Goal: Information Seeking & Learning: Learn about a topic

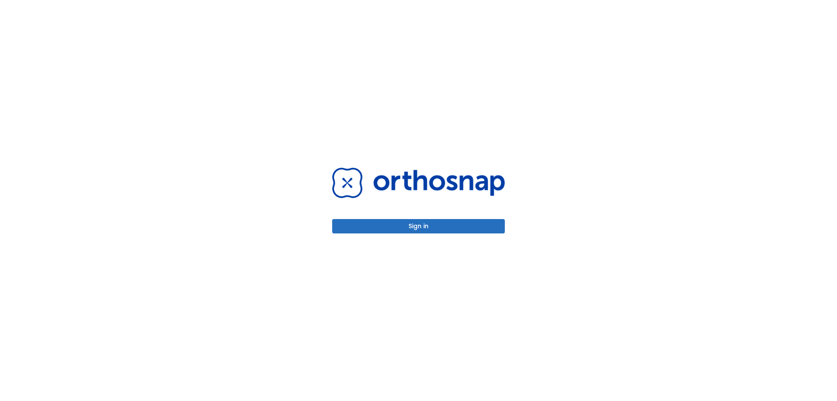
click at [436, 230] on button "Sign in" at bounding box center [418, 226] width 173 height 14
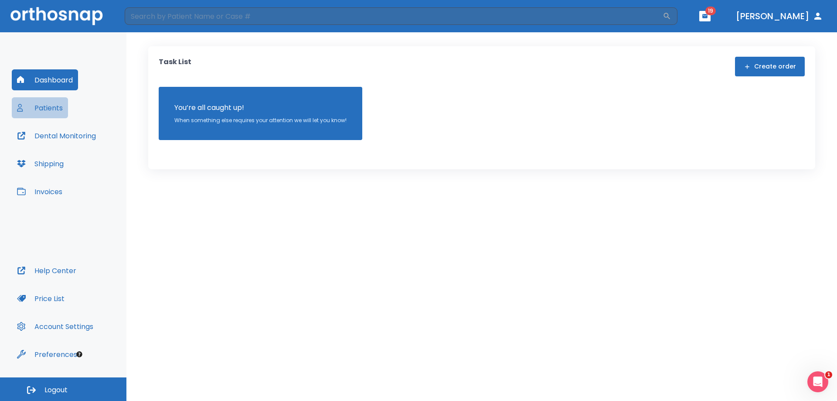
click at [26, 110] on button "Patients" at bounding box center [40, 107] width 56 height 21
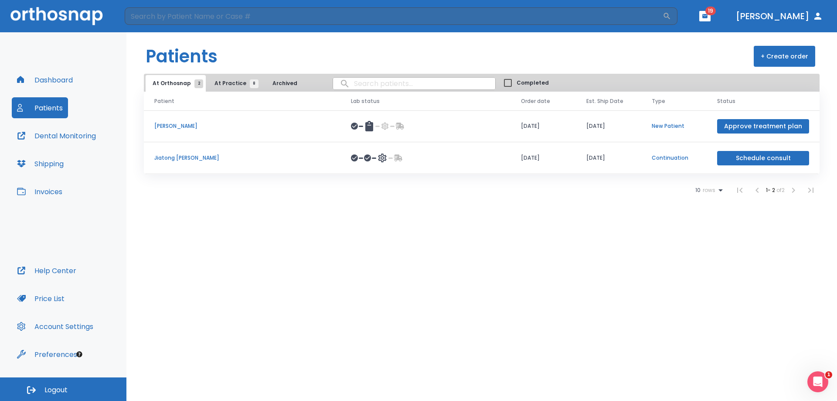
click at [220, 82] on span "At Practice 8" at bounding box center [235, 83] width 40 height 8
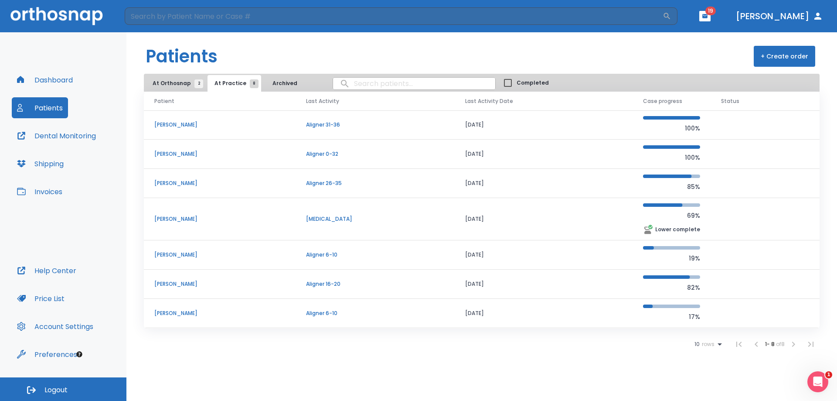
click at [175, 313] on p "[PERSON_NAME]" at bounding box center [219, 313] width 131 height 8
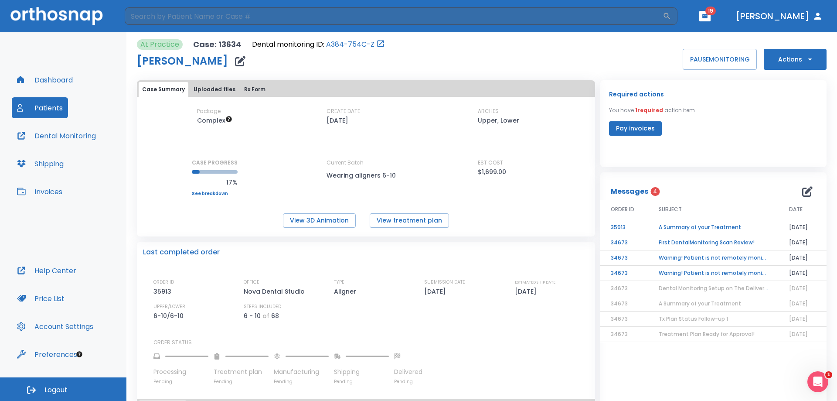
click at [678, 228] on td "A Summary of your Treatment" at bounding box center [713, 227] width 130 height 15
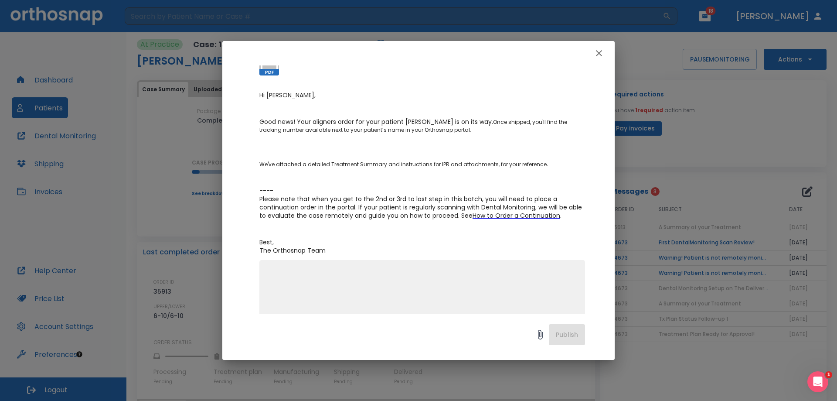
scroll to position [113, 0]
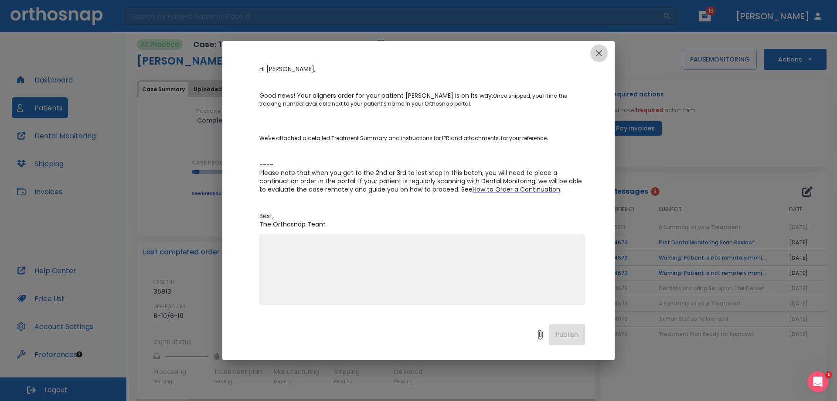
click at [599, 54] on icon "button" at bounding box center [599, 53] width 6 height 6
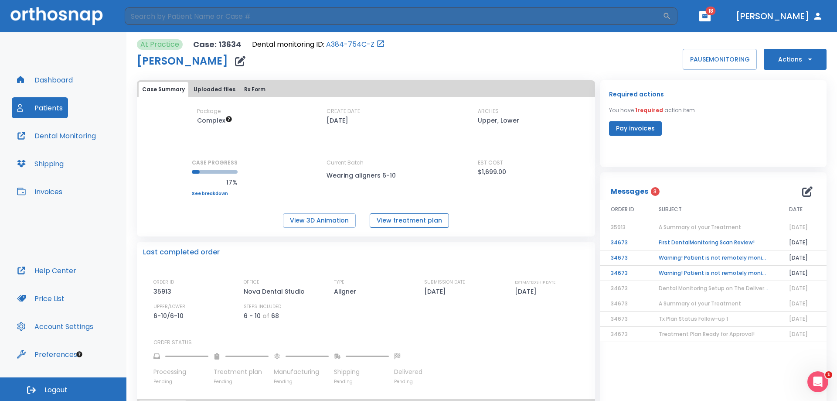
click at [385, 220] on button "View treatment plan" at bounding box center [409, 220] width 79 height 14
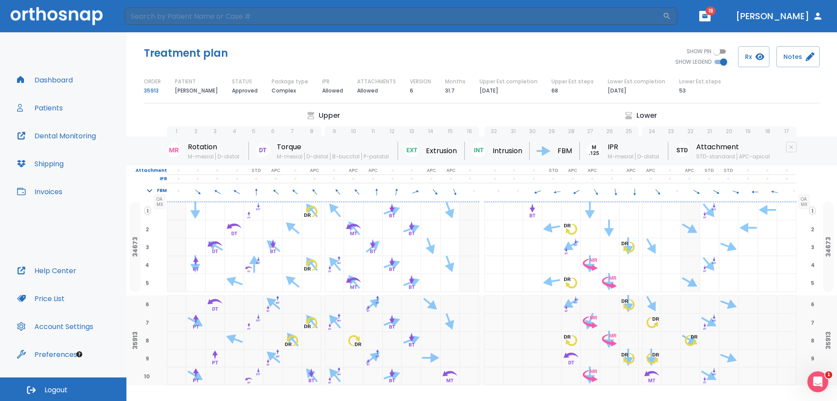
click at [628, 111] on div "Lower" at bounding box center [640, 115] width 312 height 10
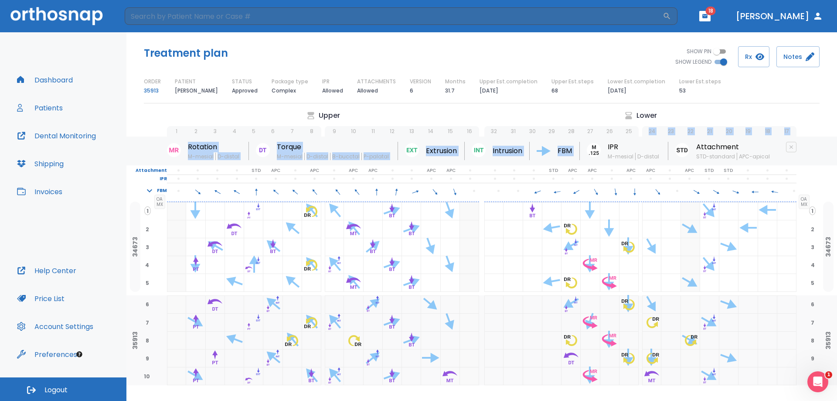
drag, startPoint x: 644, startPoint y: 133, endPoint x: 585, endPoint y: 138, distance: 59.5
click at [585, 141] on div "Upper Lower 1 2 3 4 5 6 7 8 9 10 11 12 13 14 15 16 32 31 30 29 28 27 26 25 24 2…" at bounding box center [481, 266] width 711 height 313
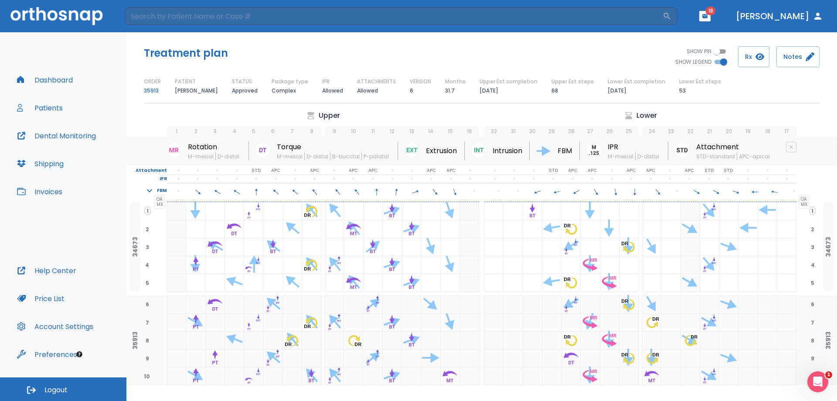
click at [679, 86] on div "Lower Est.steps 53" at bounding box center [700, 87] width 42 height 18
click at [552, 91] on p "68" at bounding box center [555, 90] width 7 height 10
click at [445, 91] on p "31.7" at bounding box center [450, 90] width 10 height 10
